Goal: Task Accomplishment & Management: Use online tool/utility

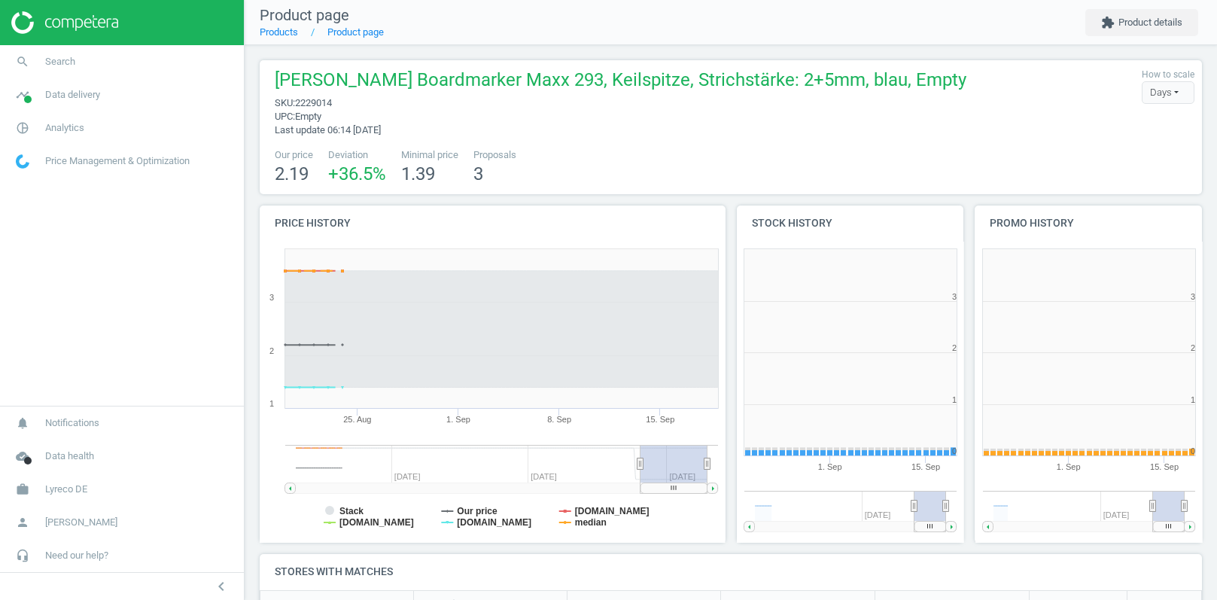
scroll to position [301, 227]
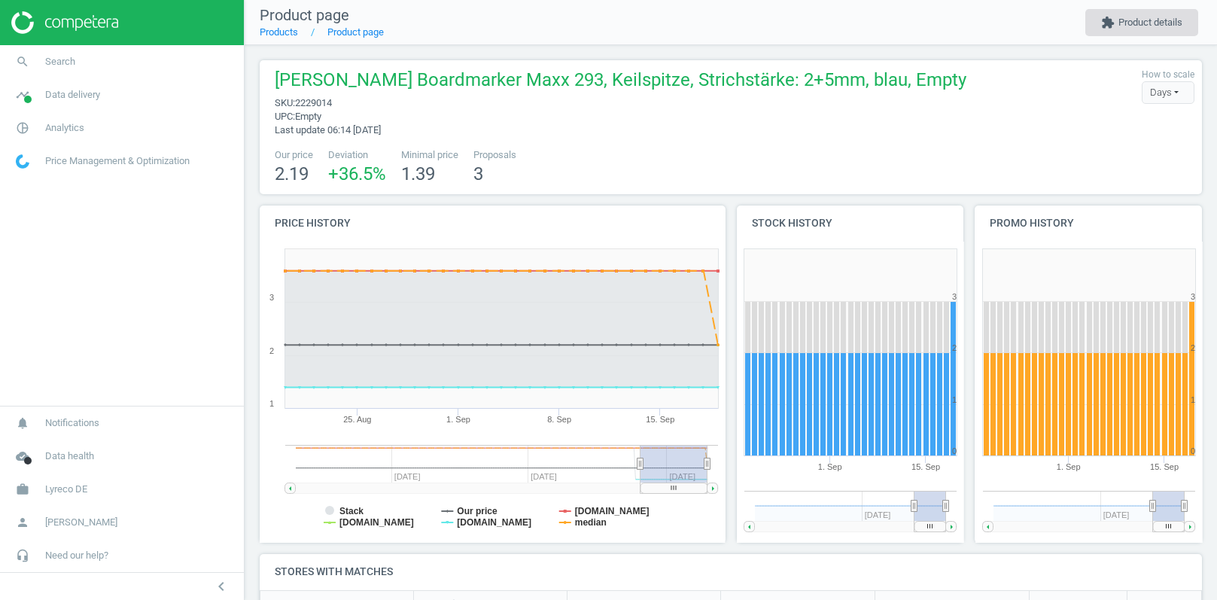
click at [1142, 25] on button "extension Product details" at bounding box center [1142, 22] width 113 height 27
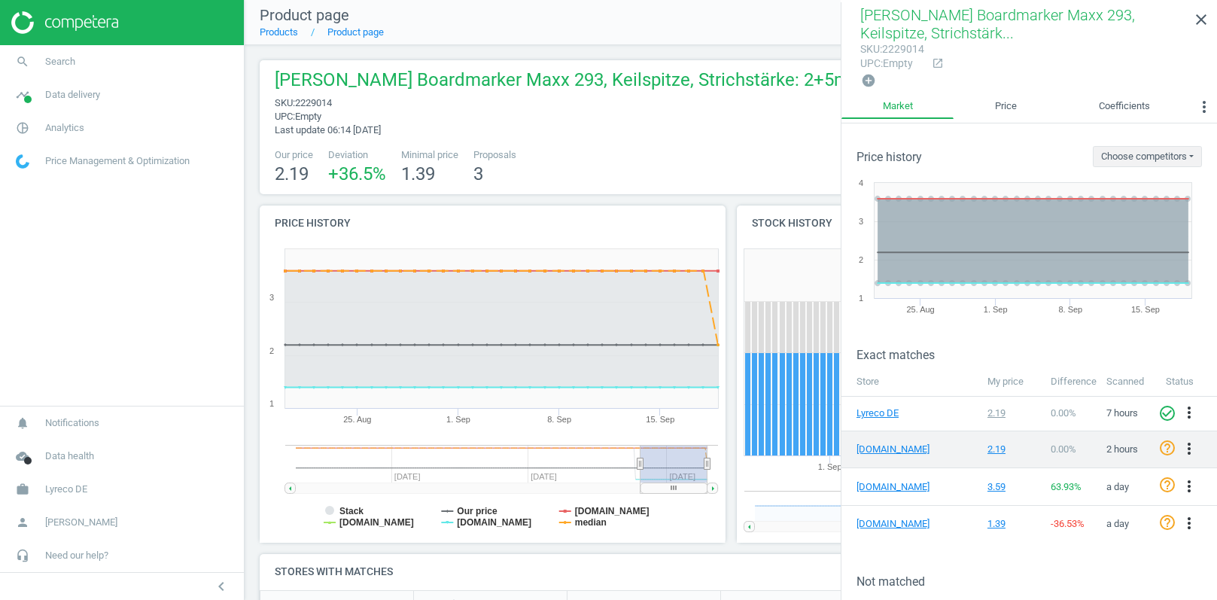
scroll to position [56, 0]
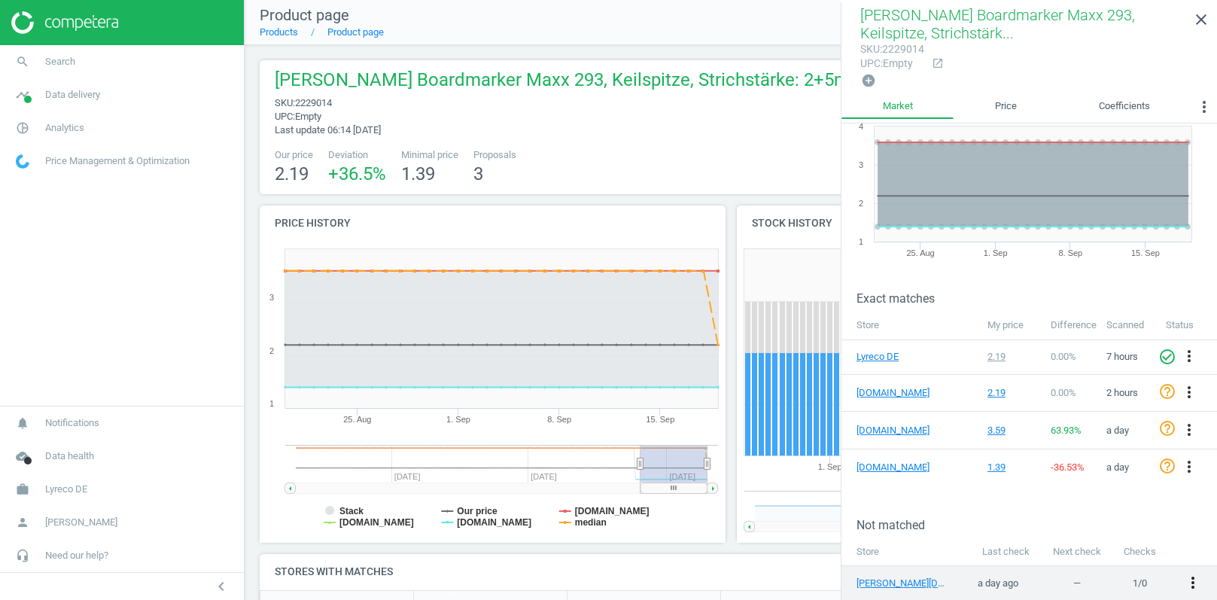
click at [1190, 574] on icon "more_vert" at bounding box center [1193, 583] width 18 height 18
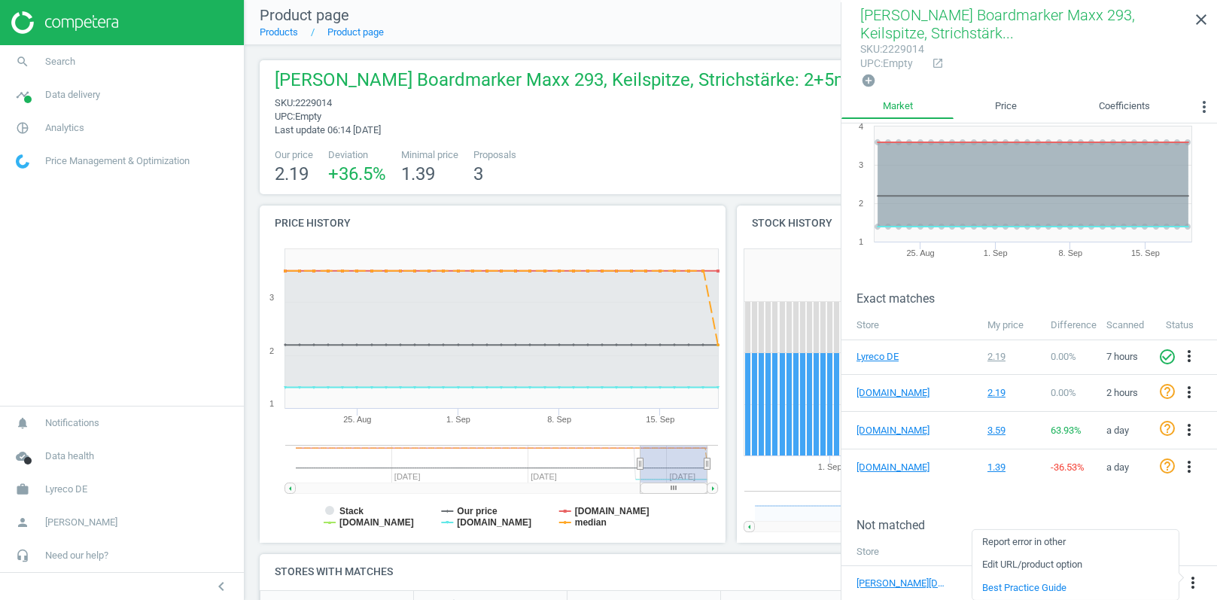
click at [1021, 565] on link "Edit URL/product option" at bounding box center [1076, 564] width 206 height 23
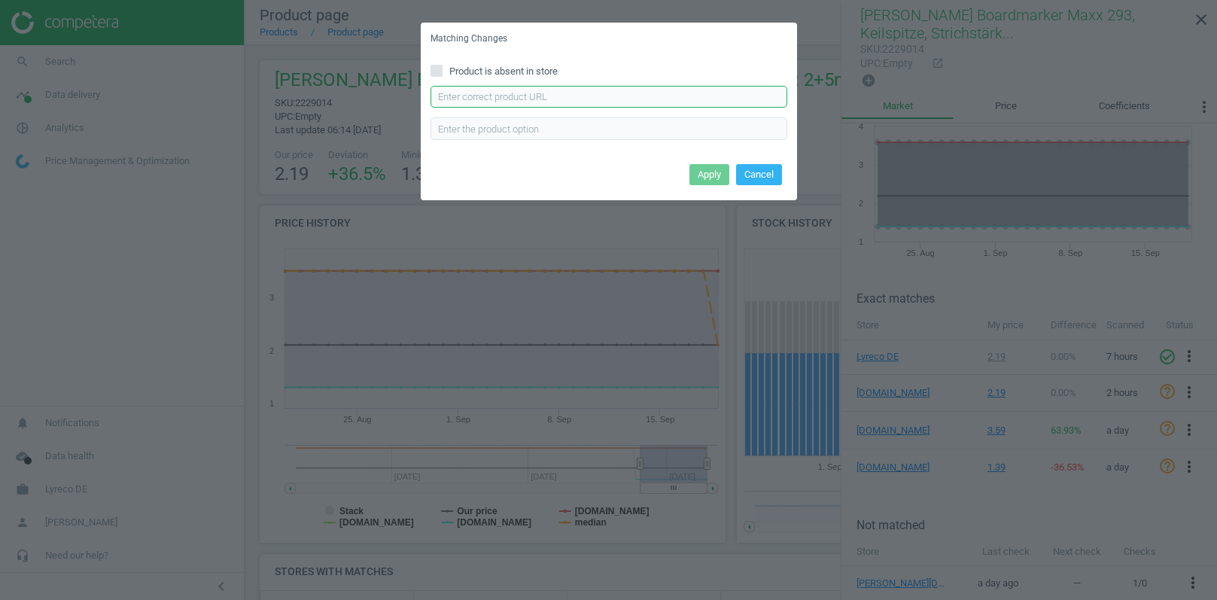
click at [531, 99] on input "text" at bounding box center [609, 97] width 357 height 23
paste input "https://www.otto-office.com/de/Schneider-4er-Pack-Whiteboard-und-Flipchart-Mark…"
type input "https://www.otto-office.com/de/Schneider-4er-Pack-Whiteboard-und-Flipchart-Mark…"
click at [717, 172] on button "Apply" at bounding box center [710, 174] width 40 height 21
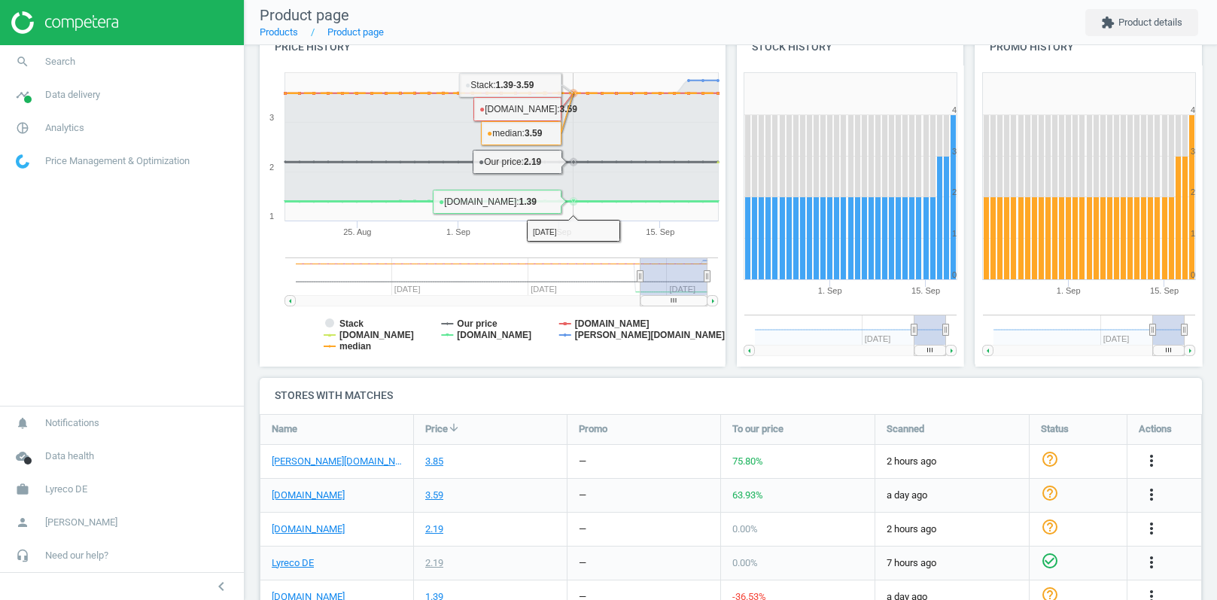
scroll to position [233, 0]
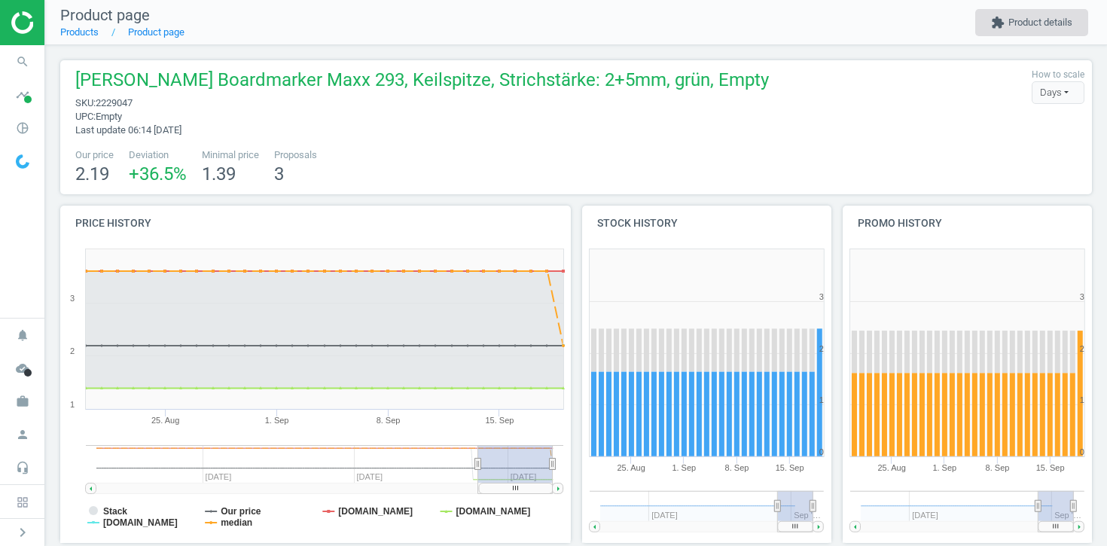
click at [1007, 15] on button "extension Product details" at bounding box center [1031, 22] width 113 height 27
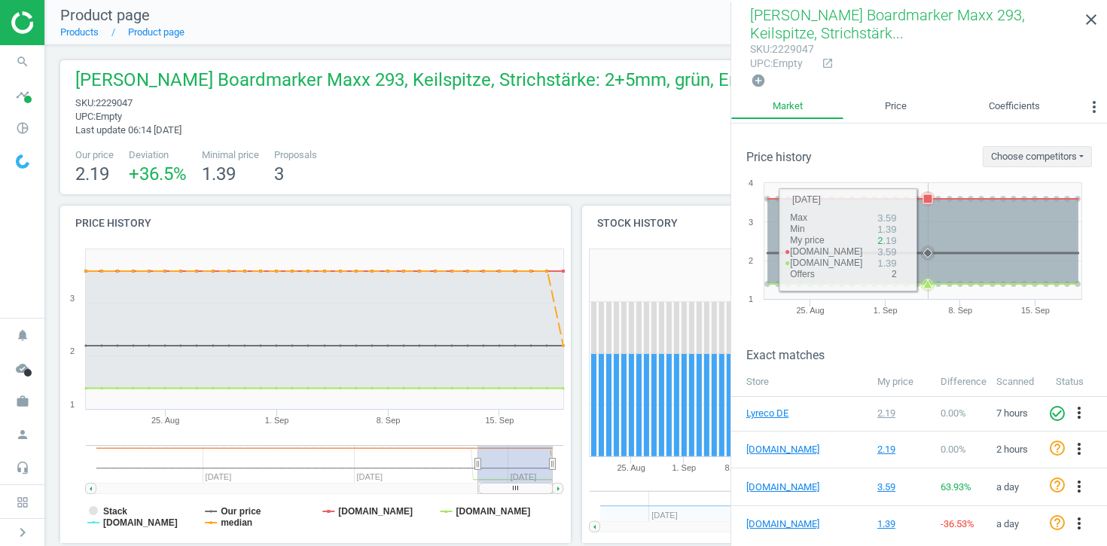
scroll to position [114, 0]
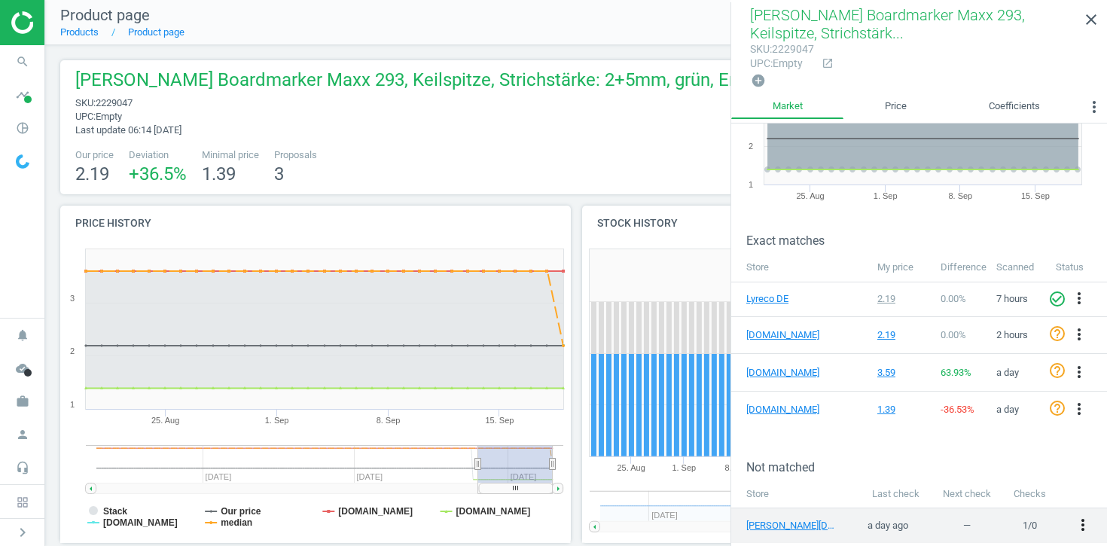
click at [1084, 522] on icon "more_vert" at bounding box center [1083, 525] width 18 height 18
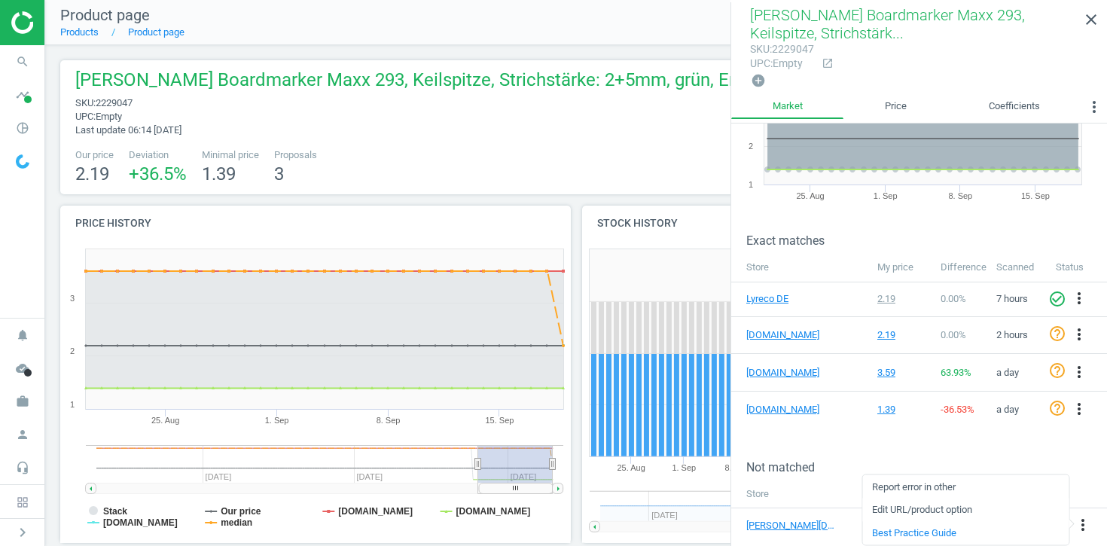
click at [946, 507] on link "Edit URL/product option" at bounding box center [965, 509] width 206 height 23
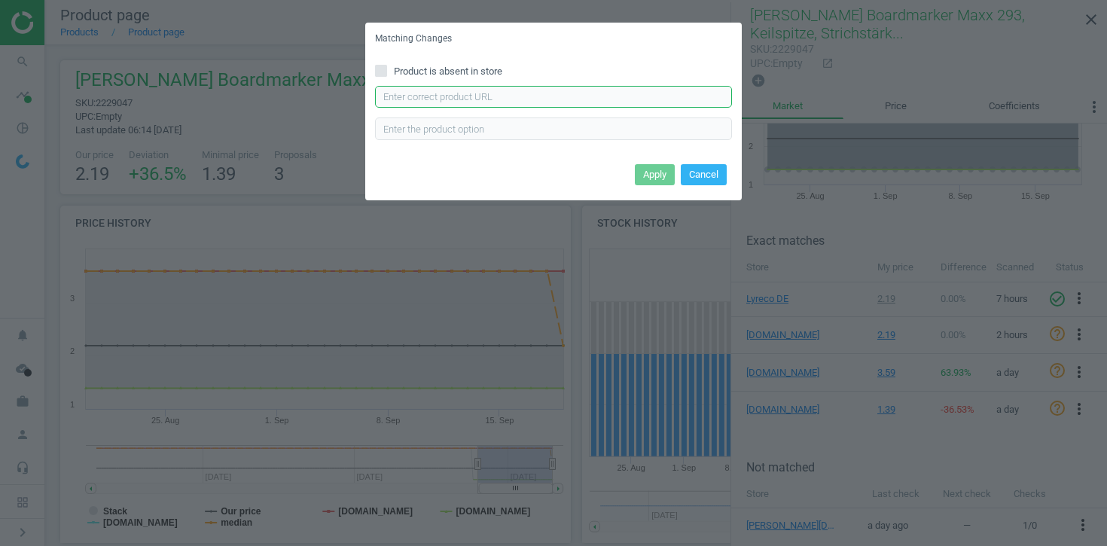
click at [446, 100] on input "text" at bounding box center [553, 97] width 357 height 23
paste input "https://www.otto-office.com/de/Schneider-4er-Pack-Whiteboard-und-Flipchart-Mark…"
type input "https://www.otto-office.com/de/Schneider-4er-Pack-Whiteboard-und-Flipchart-Mark…"
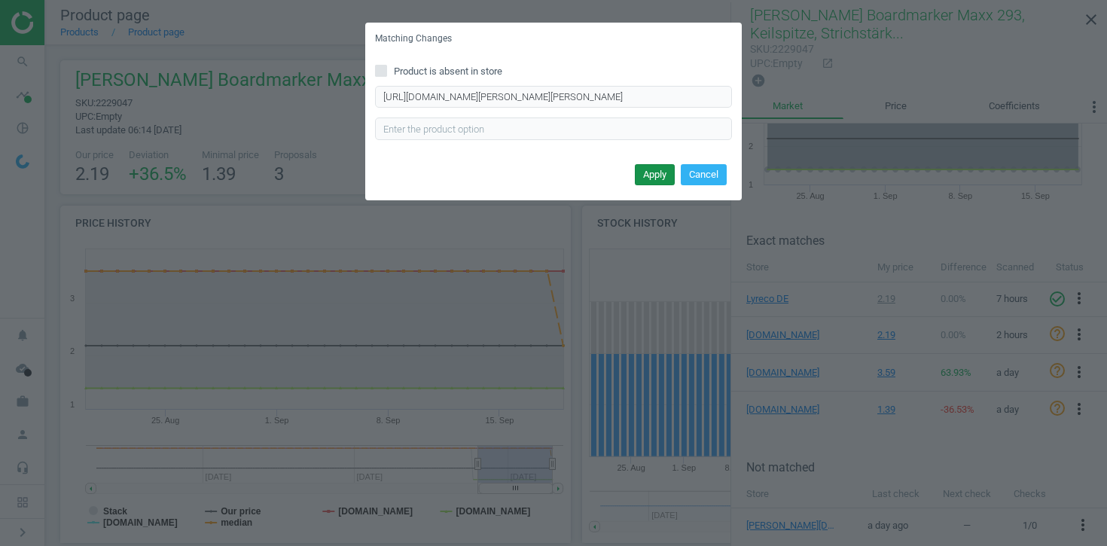
click at [648, 174] on button "Apply" at bounding box center [655, 174] width 40 height 21
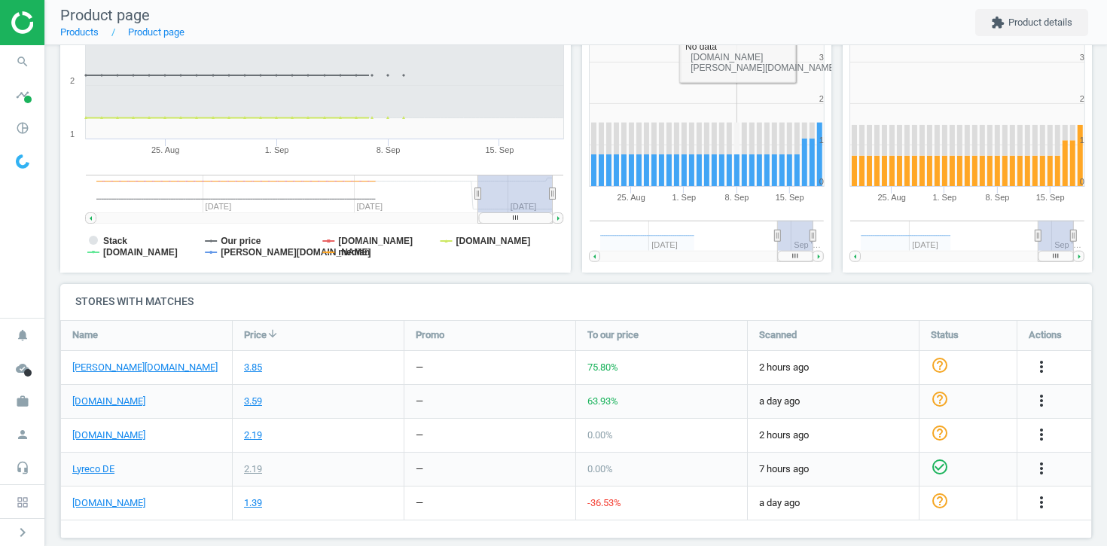
scroll to position [289, 0]
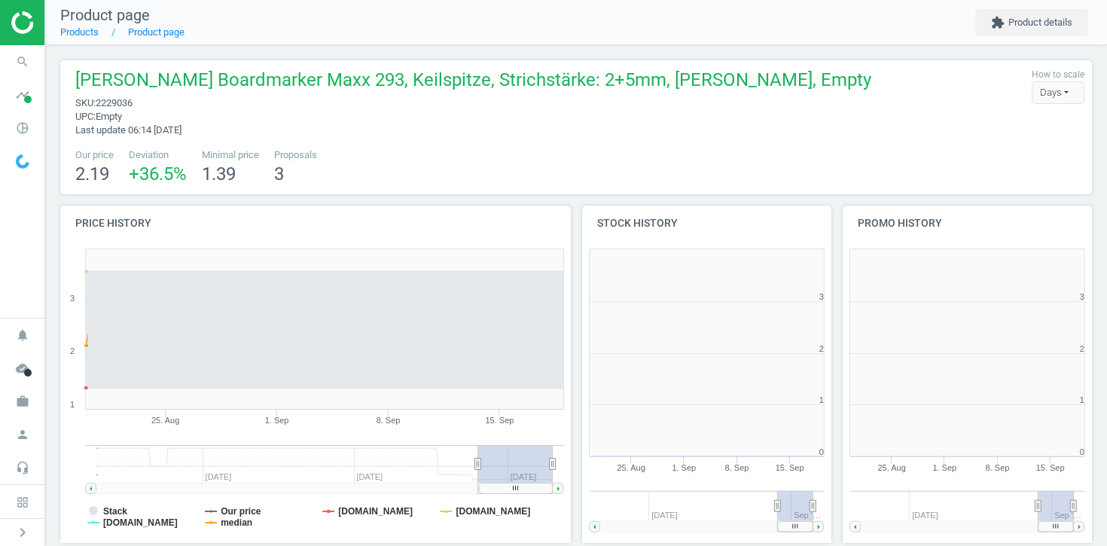
scroll to position [302, 250]
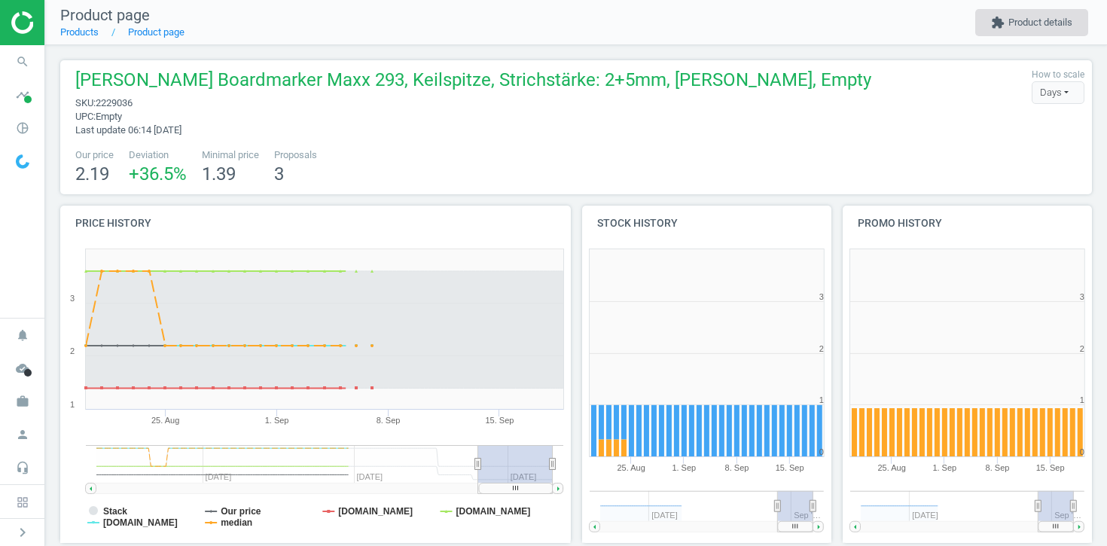
click at [1047, 20] on button "extension Product details" at bounding box center [1031, 22] width 113 height 27
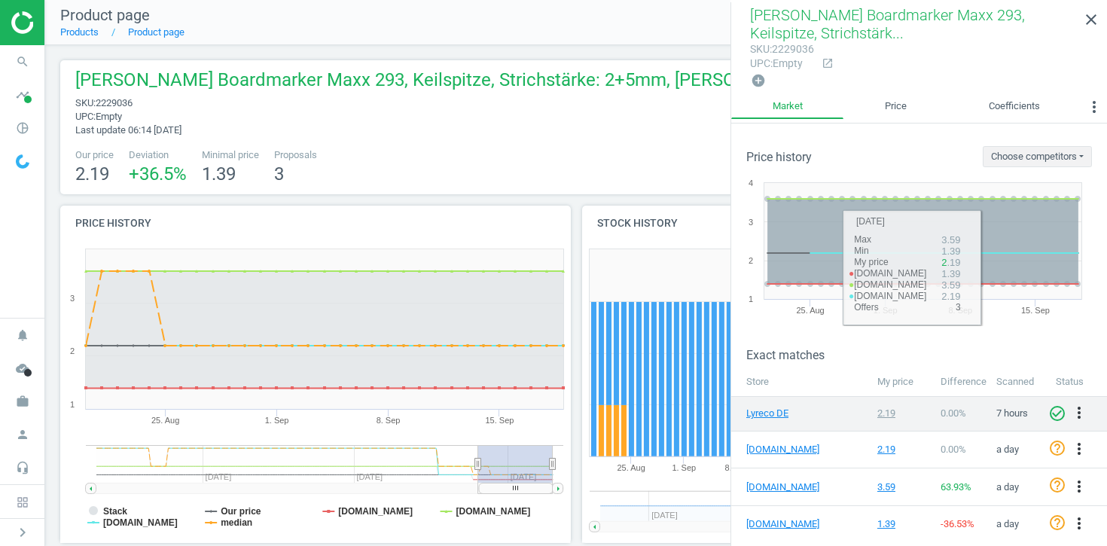
scroll to position [114, 0]
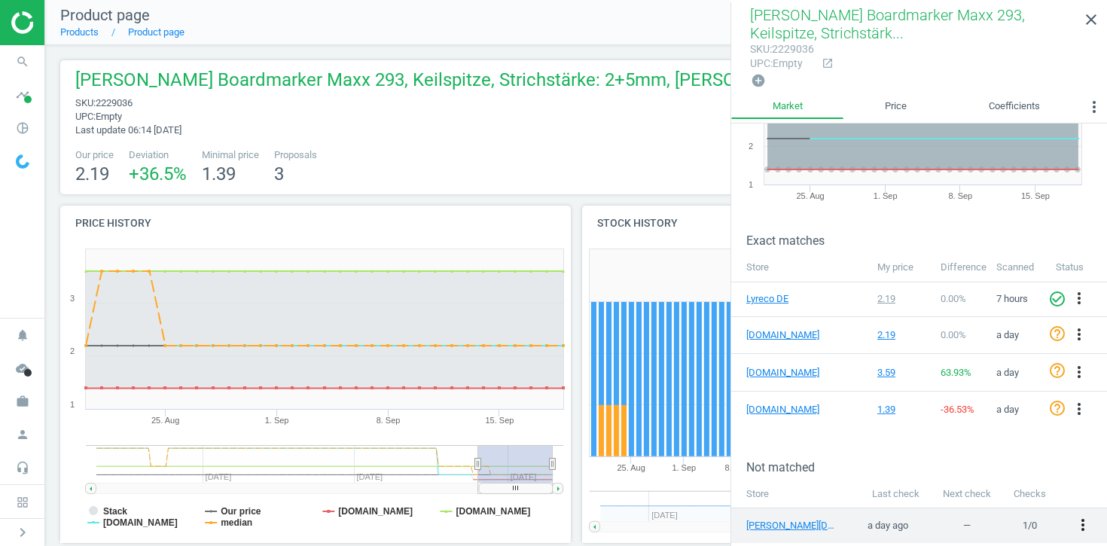
click at [1087, 519] on icon "more_vert" at bounding box center [1083, 525] width 18 height 18
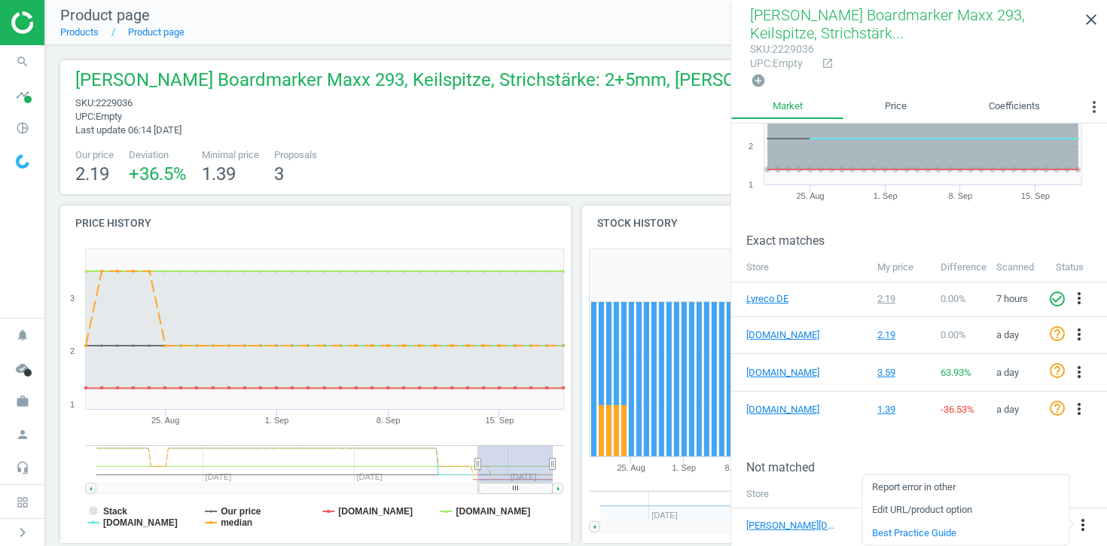
click at [894, 508] on link "Edit URL/product option" at bounding box center [965, 509] width 206 height 23
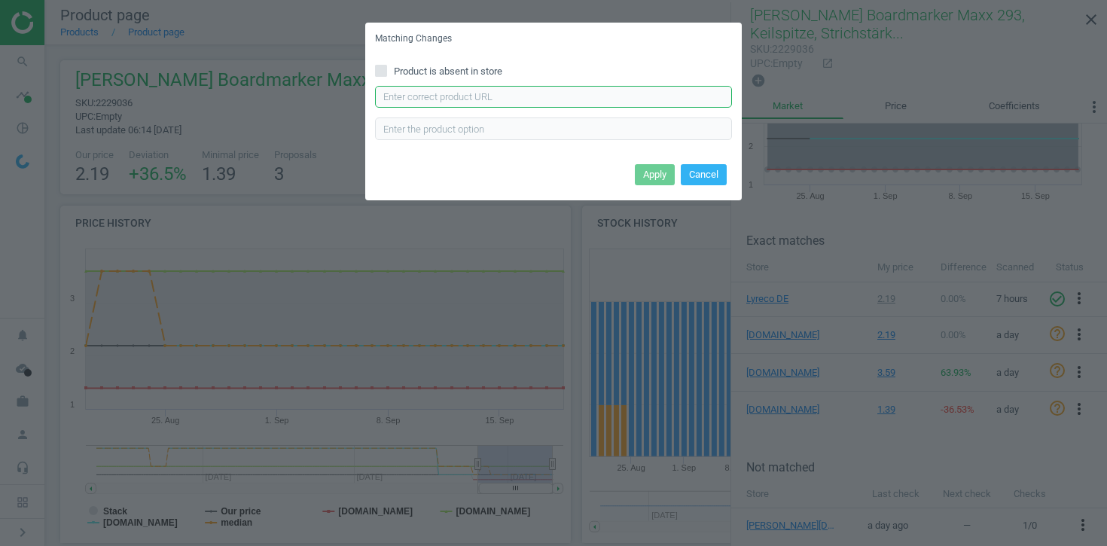
click at [433, 96] on input "text" at bounding box center [553, 97] width 357 height 23
paste input "https://www.otto-office.com/de/Schneider-4er-Pack-Whiteboard-und-Flipchart-Mark…"
type input "https://www.otto-office.com/de/Schneider-4er-Pack-Whiteboard-und-Flipchart-Mark…"
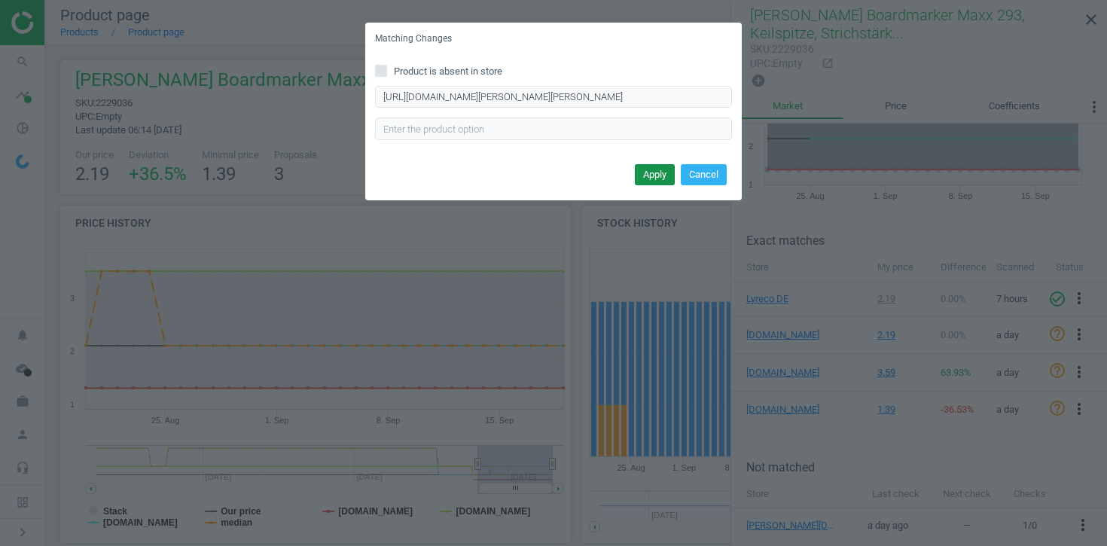
click at [649, 180] on button "Apply" at bounding box center [655, 174] width 40 height 21
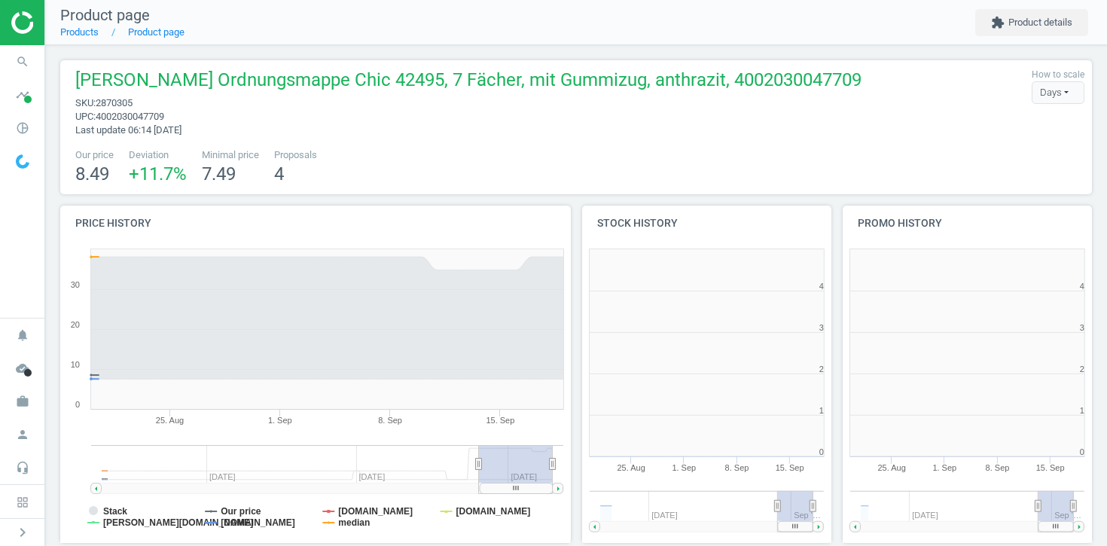
scroll to position [219, 1032]
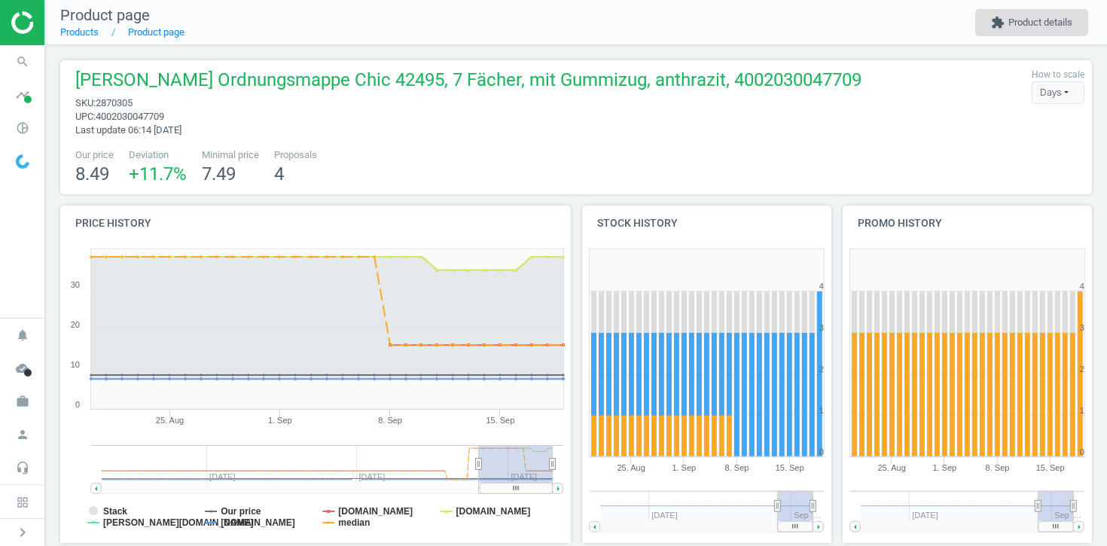
click at [1015, 20] on button "extension Product details" at bounding box center [1031, 22] width 113 height 27
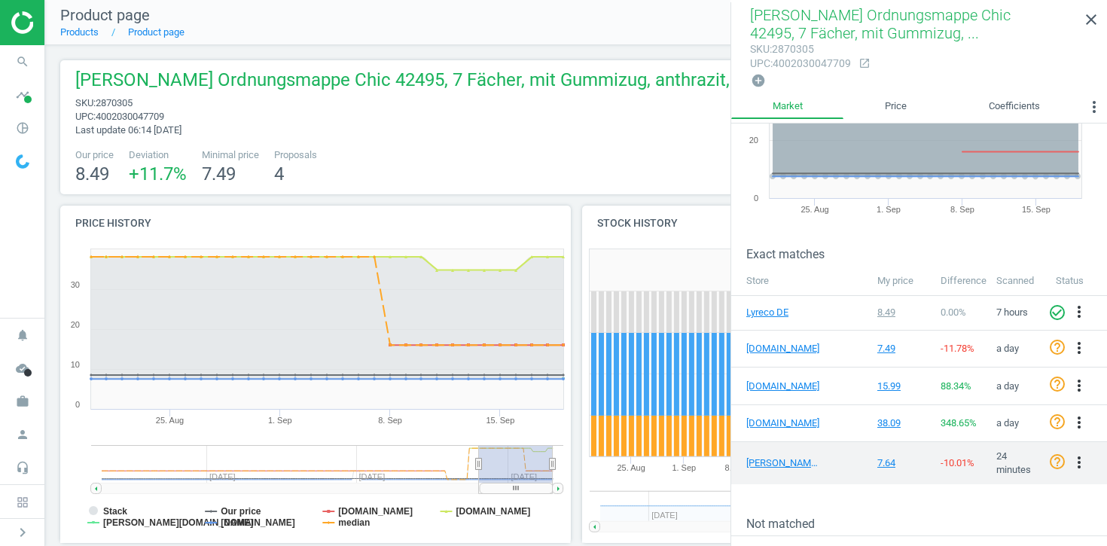
scroll to position [100, 0]
click at [1081, 458] on icon "more_vert" at bounding box center [1079, 463] width 18 height 18
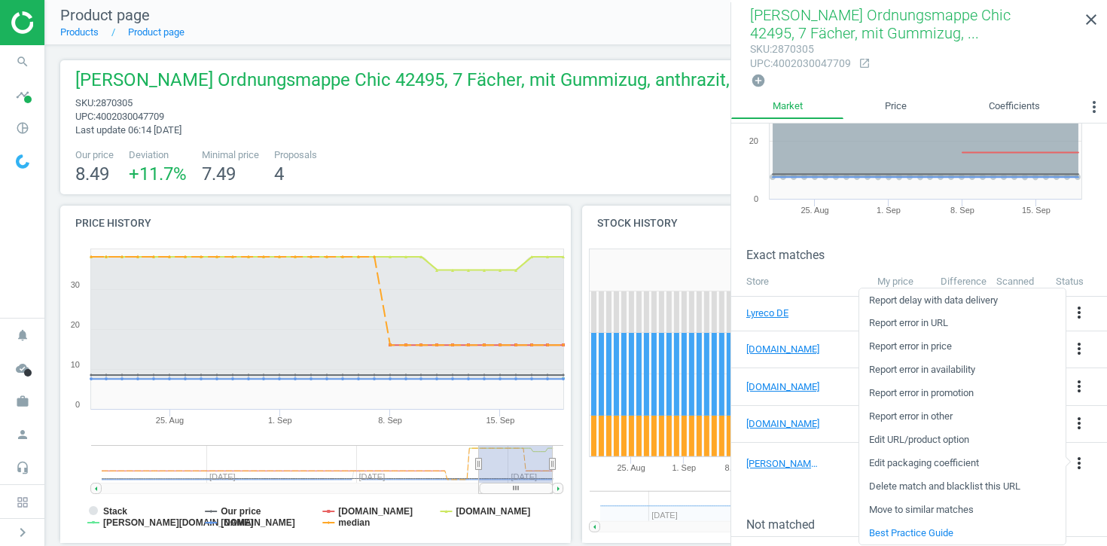
click at [910, 446] on link "Edit URL/product option" at bounding box center [962, 439] width 206 height 23
